Goal: Task Accomplishment & Management: Manage account settings

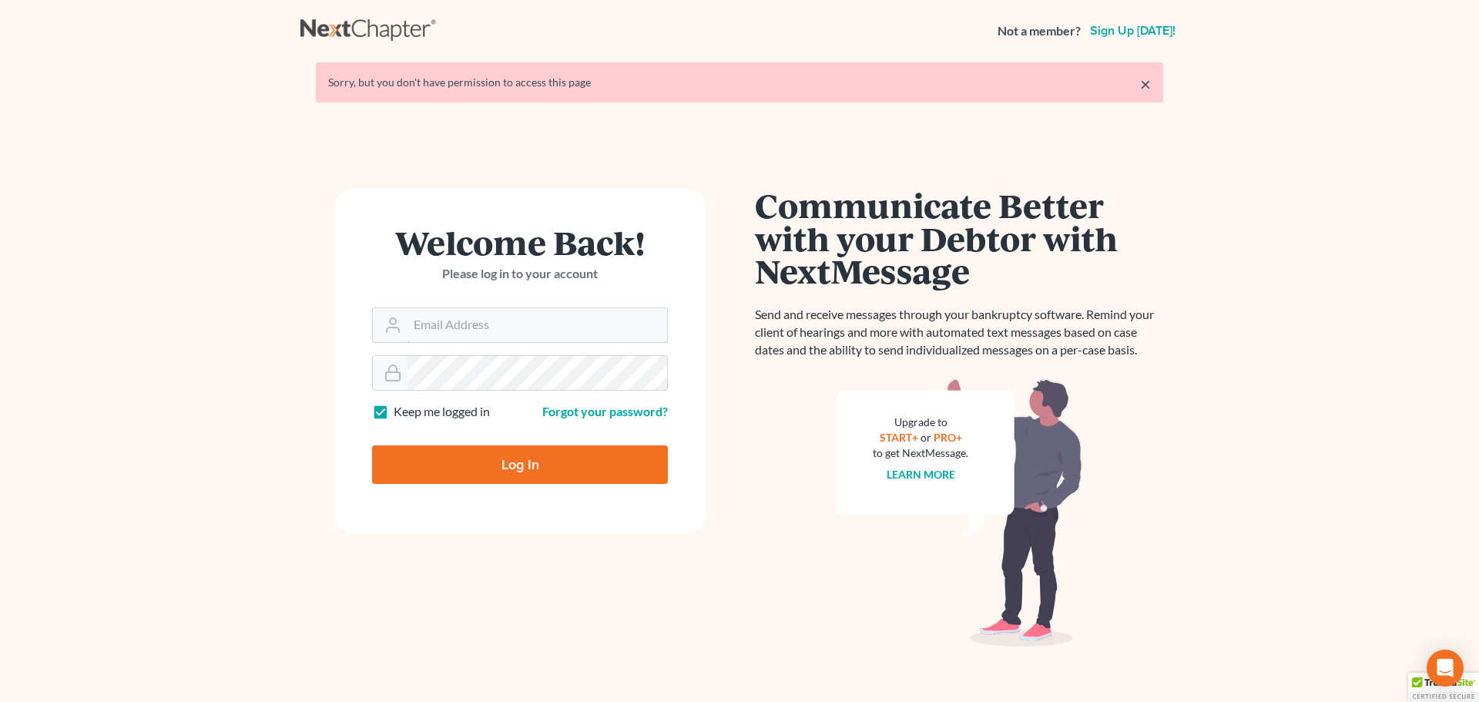
type input "[EMAIL_ADDRESS][DOMAIN_NAME]"
click at [540, 468] on input "Log In" at bounding box center [520, 464] width 296 height 39
type input "Thinking..."
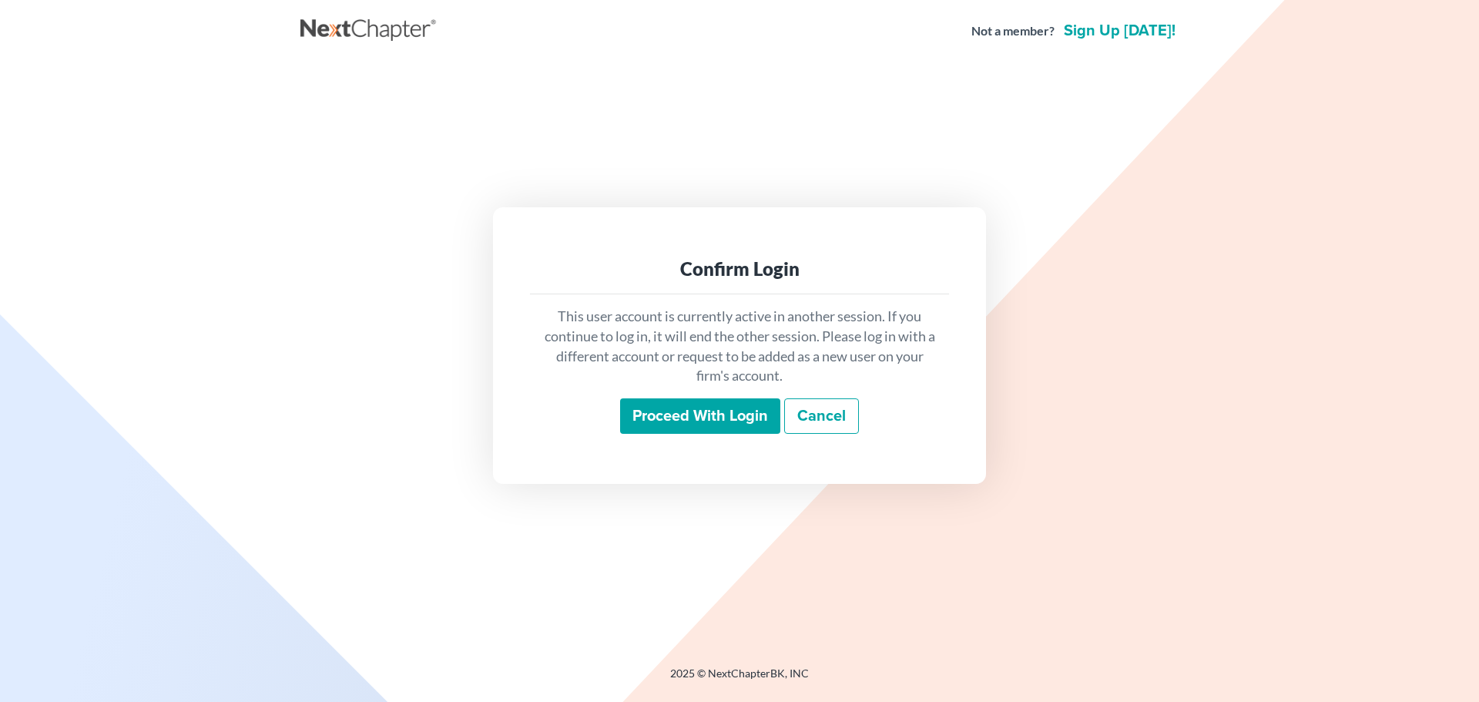
click at [728, 423] on input "Proceed with login" at bounding box center [700, 415] width 160 height 35
